Goal: Task Accomplishment & Management: Complete application form

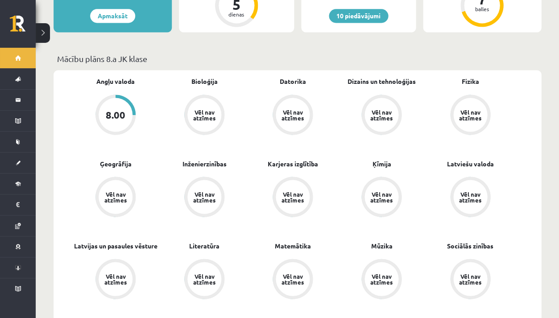
scroll to position [235, 0]
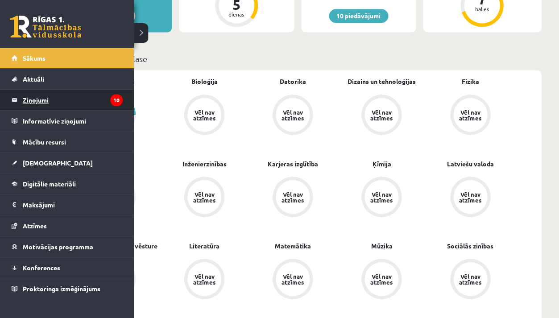
click at [38, 94] on legend "Ziņojumi 10" at bounding box center [73, 100] width 100 height 21
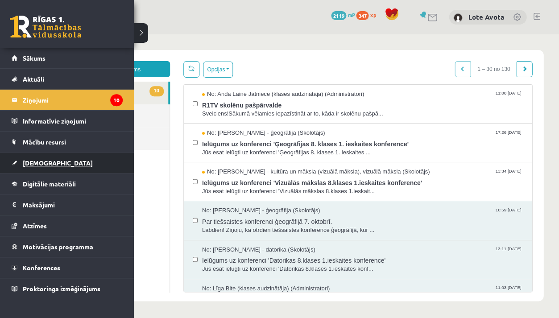
click at [29, 164] on span "[DEMOGRAPHIC_DATA]" at bounding box center [58, 163] width 70 height 8
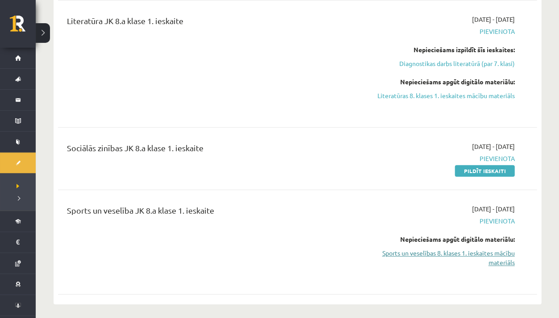
scroll to position [652, 0]
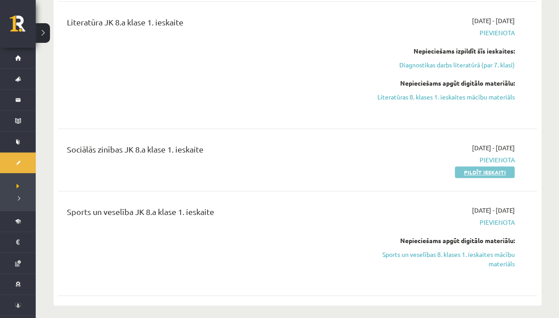
click at [461, 169] on link "Pildīt ieskaiti" at bounding box center [485, 172] width 60 height 12
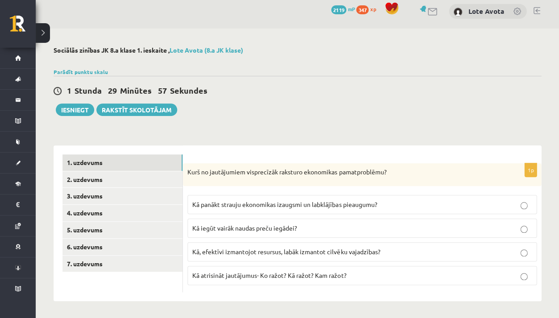
scroll to position [6, 0]
click at [294, 256] on label "Kā, efektīvi izmantojot resursus, labāk izmantot cilvēku vajadzības?" at bounding box center [361, 251] width 349 height 19
click at [117, 185] on link "2. uzdevums" at bounding box center [122, 179] width 120 height 17
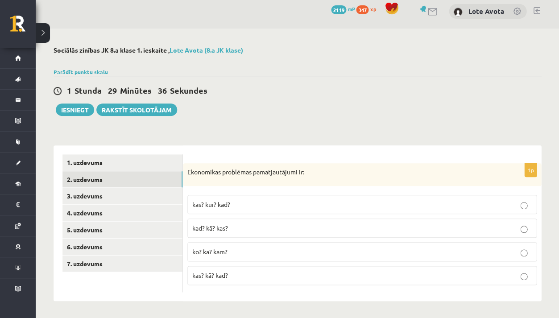
click at [292, 256] on p "ko? kā? kam?" at bounding box center [362, 251] width 340 height 9
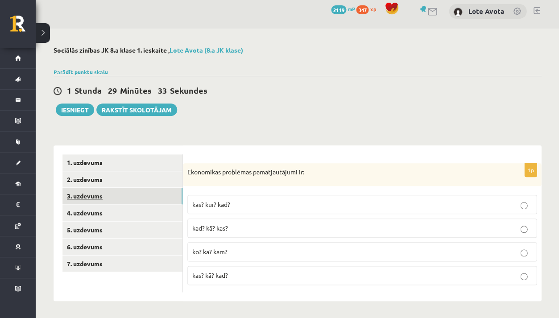
click at [113, 191] on link "3. uzdevums" at bounding box center [122, 196] width 120 height 17
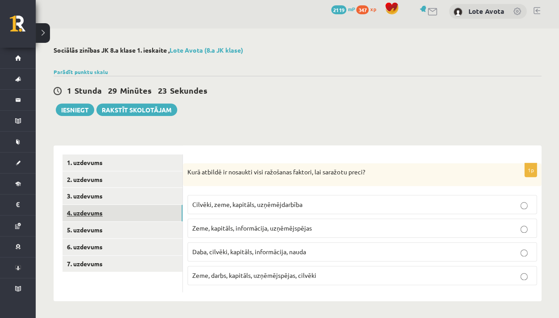
click at [108, 214] on link "4. uzdevums" at bounding box center [122, 213] width 120 height 17
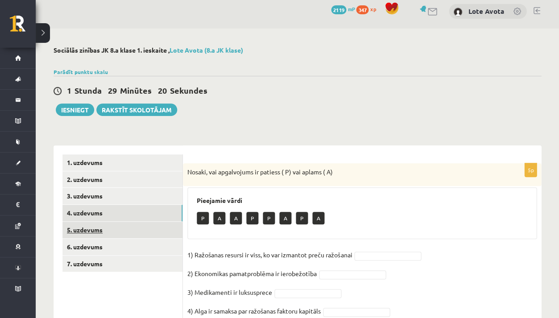
click at [139, 233] on link "5. uzdevums" at bounding box center [122, 230] width 120 height 17
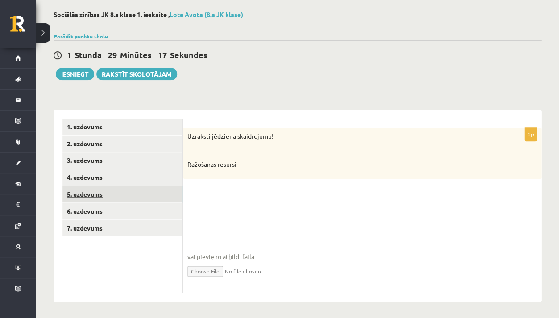
scroll to position [42, 0]
click at [113, 206] on link "6. uzdevums" at bounding box center [122, 211] width 120 height 17
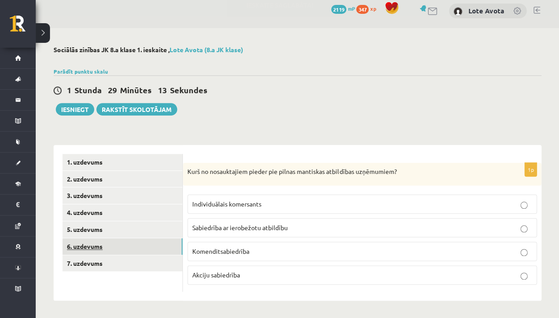
scroll to position [6, 0]
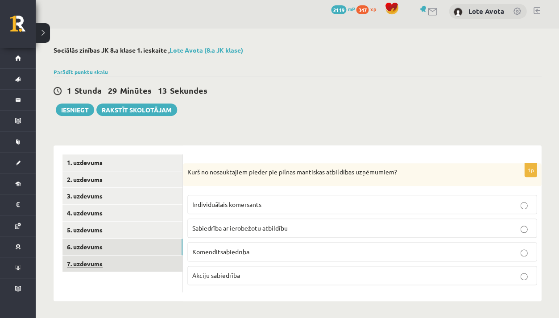
click at [103, 259] on link "7. uzdevums" at bounding box center [122, 264] width 120 height 17
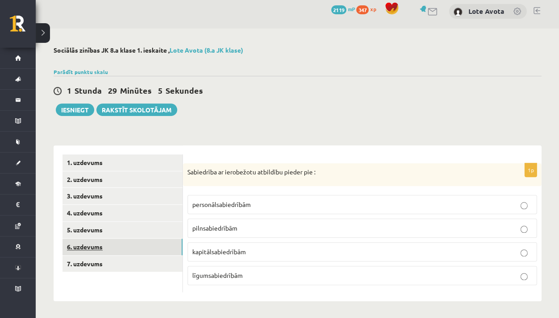
click at [99, 239] on link "6. uzdevums" at bounding box center [122, 247] width 120 height 17
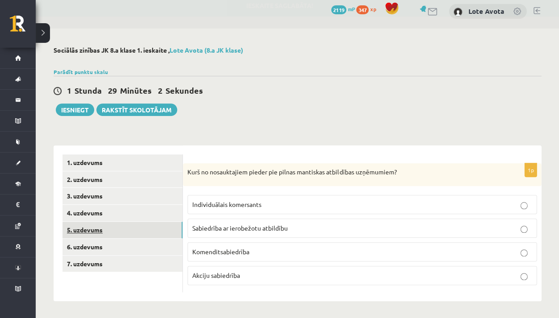
click at [96, 223] on link "5. uzdevums" at bounding box center [122, 230] width 120 height 17
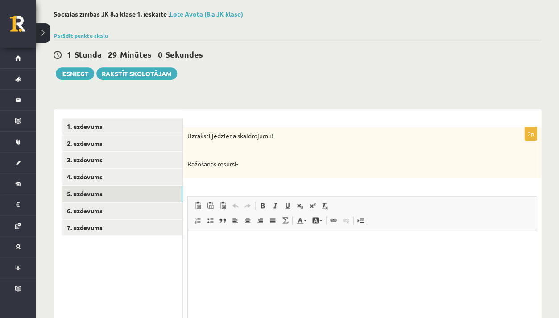
scroll to position [0, 0]
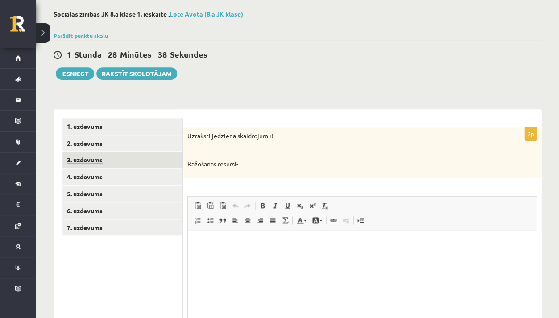
click at [125, 156] on link "3. uzdevums" at bounding box center [122, 160] width 120 height 17
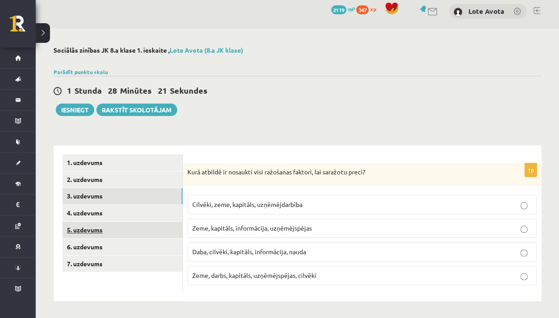
scroll to position [6, 0]
click at [237, 273] on span "Zeme, darbs, kapitāls, uzņēmējspējas, cilvēki" at bounding box center [254, 275] width 124 height 8
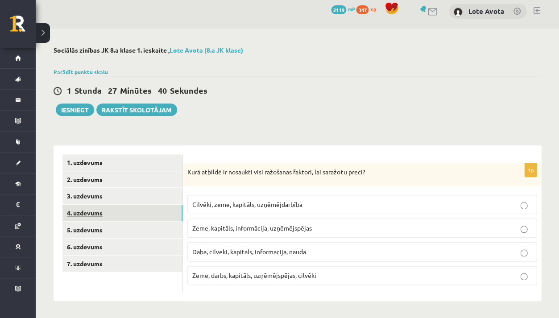
click at [100, 210] on link "4. uzdevums" at bounding box center [122, 213] width 120 height 17
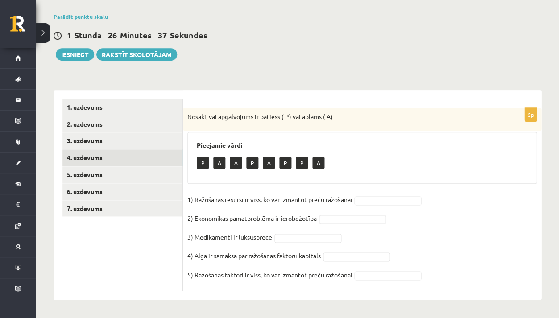
scroll to position [59, 0]
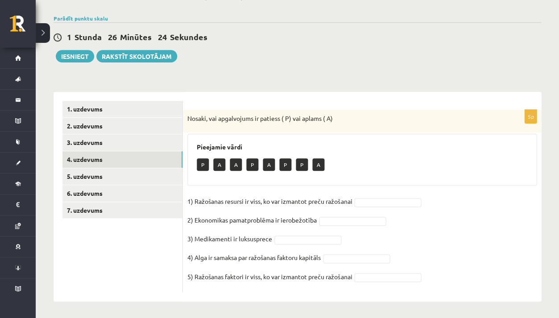
click at [277, 242] on fieldset "1) Ražošanas resursi ir viss, ko var izmantot preču ražošanai 2) Ekonomikas pam…" at bounding box center [361, 242] width 349 height 94
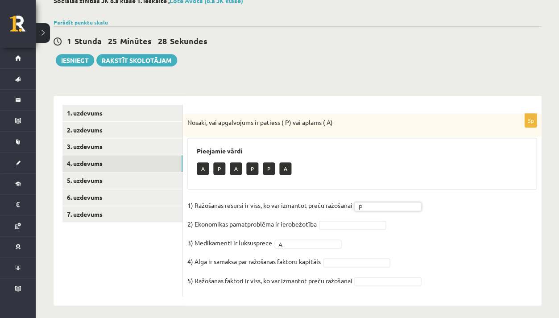
scroll to position [55, 0]
click at [365, 284] on fieldset "1) Ražošanas resursi ir viss, ko var izmantot preču ražošanai P * 2) Ekonomikas…" at bounding box center [361, 246] width 349 height 94
click at [324, 229] on fieldset "1) Ražošanas resursi ir viss, ko var izmantot preču ražošanai P * 2) Ekonomikas…" at bounding box center [361, 246] width 349 height 94
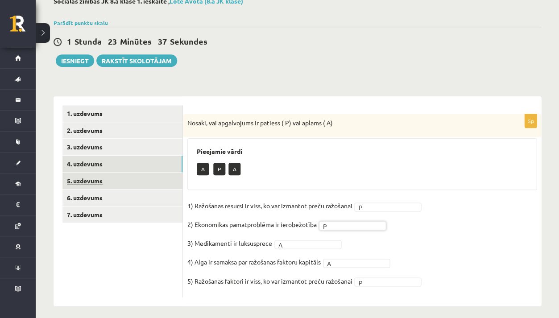
click at [86, 183] on link "5. uzdevums" at bounding box center [122, 181] width 120 height 17
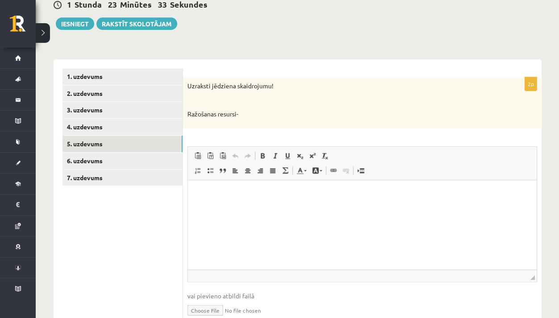
scroll to position [91, 0]
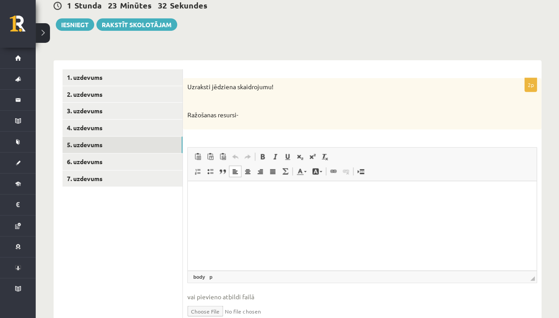
click at [214, 208] on html at bounding box center [362, 194] width 349 height 27
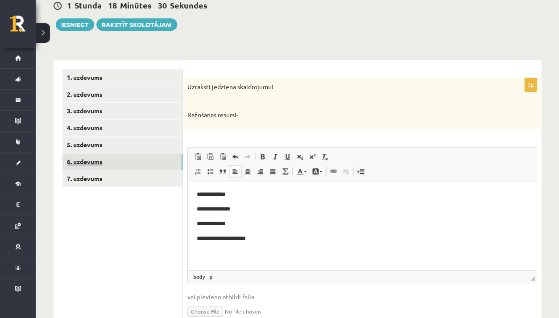
click at [141, 156] on link "6. uzdevums" at bounding box center [122, 162] width 120 height 17
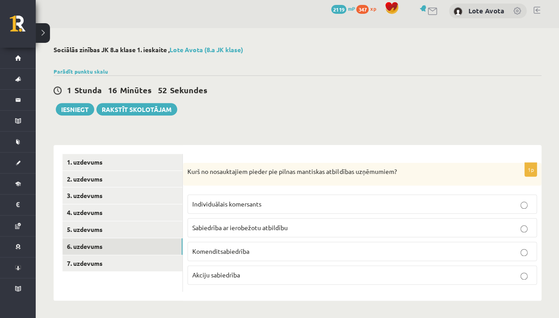
scroll to position [6, 0]
click at [331, 206] on p "Individuālais komersants" at bounding box center [362, 204] width 340 height 9
click at [160, 270] on ul "1. uzdevums 2. uzdevums 3. uzdevums 4. uzdevums 5. uzdevums 6. uzdevums 7. uzde…" at bounding box center [122, 223] width 120 height 138
click at [159, 270] on link "7. uzdevums" at bounding box center [122, 264] width 120 height 17
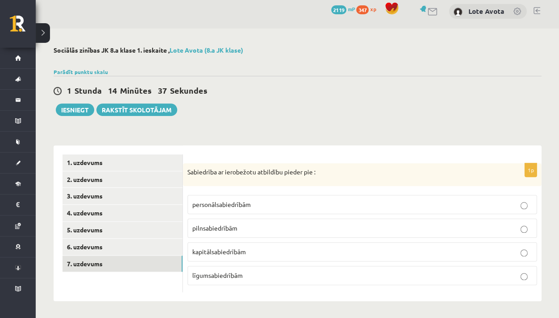
click at [236, 224] on p "pilnsabiedrībām" at bounding box center [362, 228] width 340 height 9
click at [285, 196] on label "personālsabiedrībām" at bounding box center [361, 204] width 349 height 19
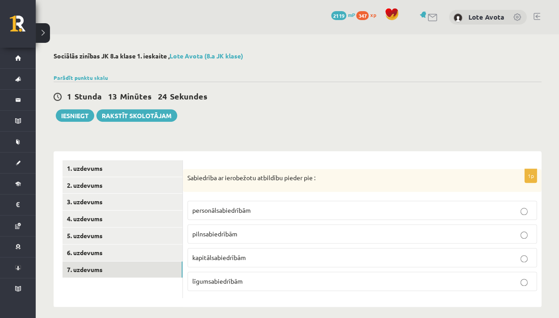
scroll to position [1, 0]
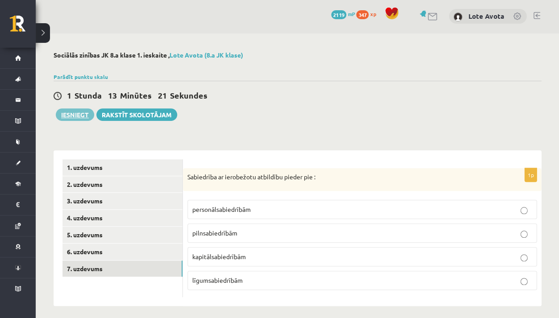
click at [83, 115] on button "Iesniegt" at bounding box center [75, 114] width 38 height 12
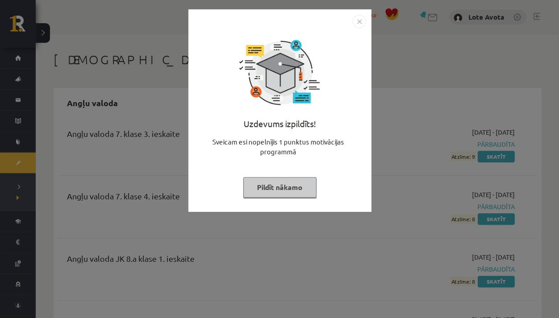
click at [310, 190] on button "Pildīt nākamo" at bounding box center [279, 187] width 73 height 21
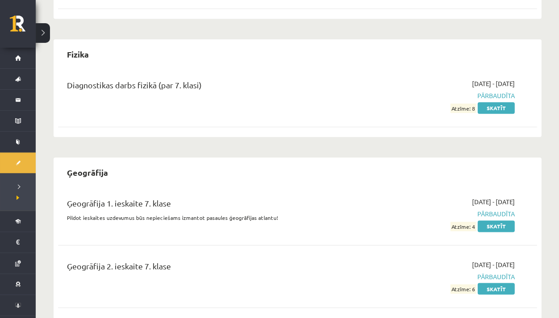
scroll to position [1435, 0]
